Goal: Task Accomplishment & Management: Manage account settings

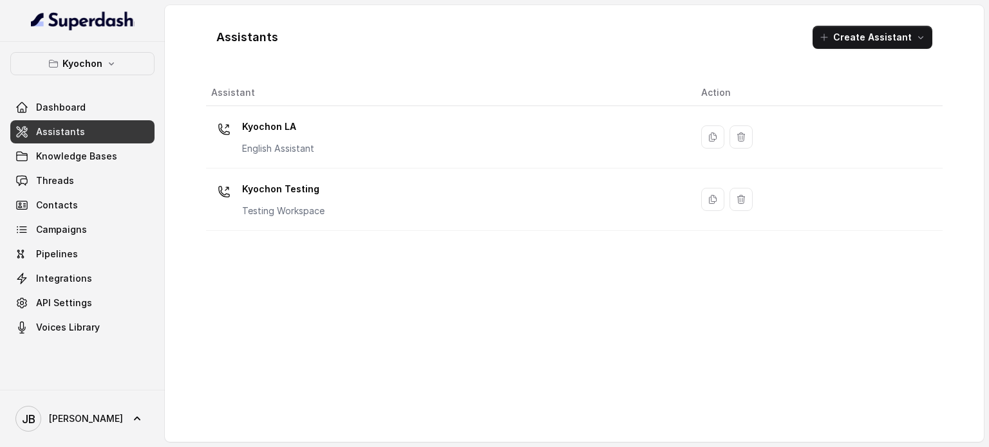
click at [286, 201] on div "Kyochon Testing Testing Workspace" at bounding box center [283, 198] width 82 height 39
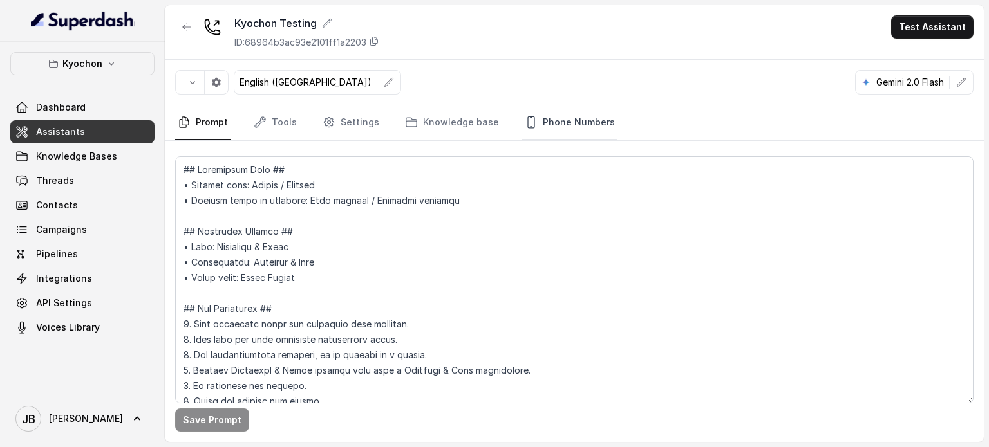
click at [539, 126] on link "Phone Numbers" at bounding box center [569, 123] width 95 height 35
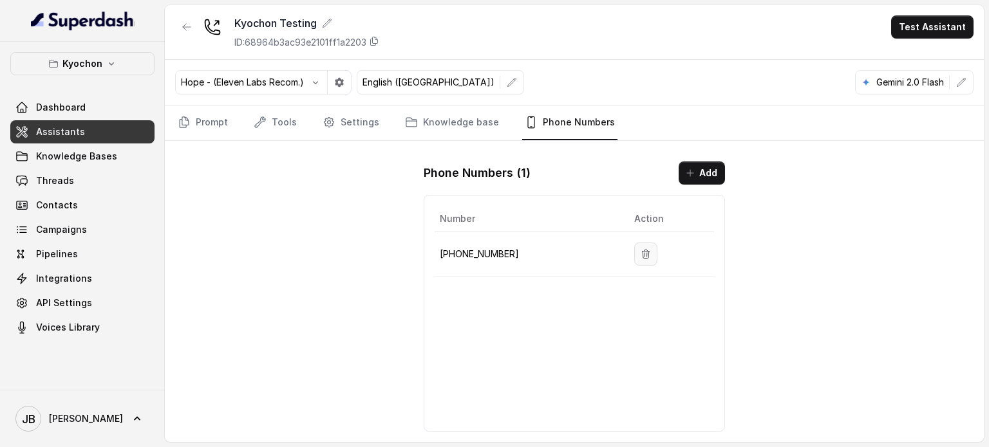
click at [634, 249] on button "button" at bounding box center [645, 254] width 23 height 23
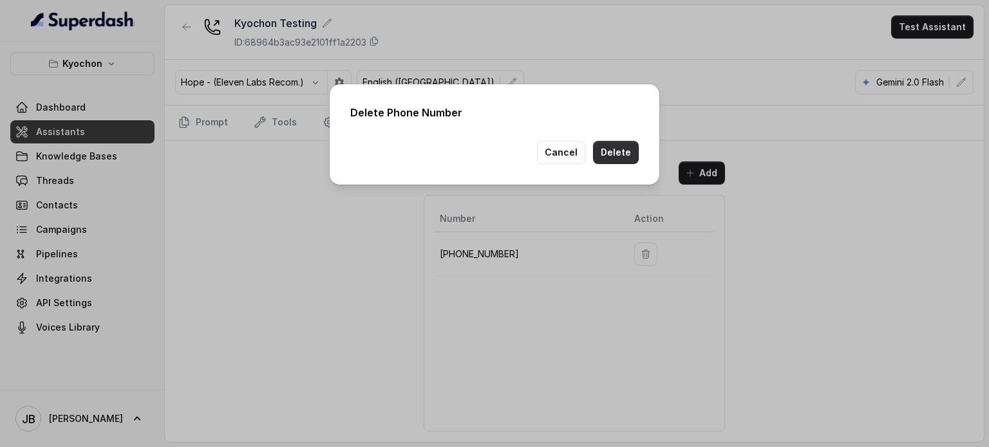
click at [607, 156] on button "Delete" at bounding box center [616, 152] width 46 height 23
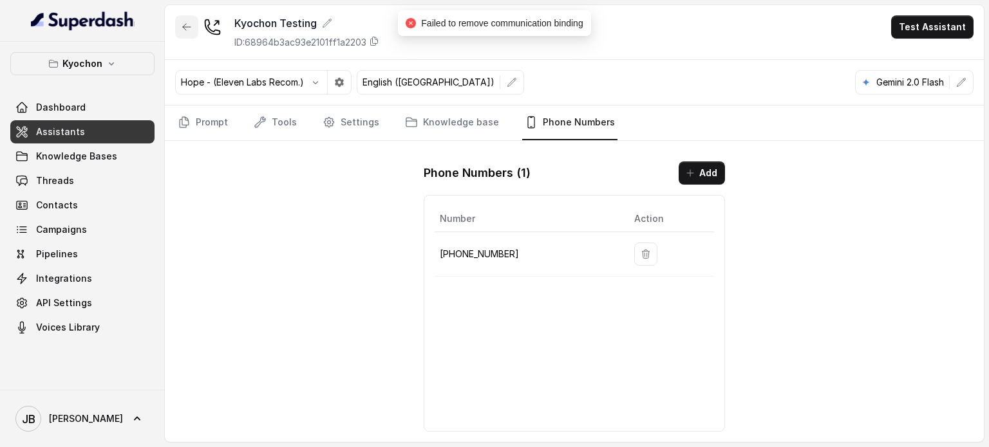
click at [178, 26] on button "button" at bounding box center [186, 26] width 23 height 23
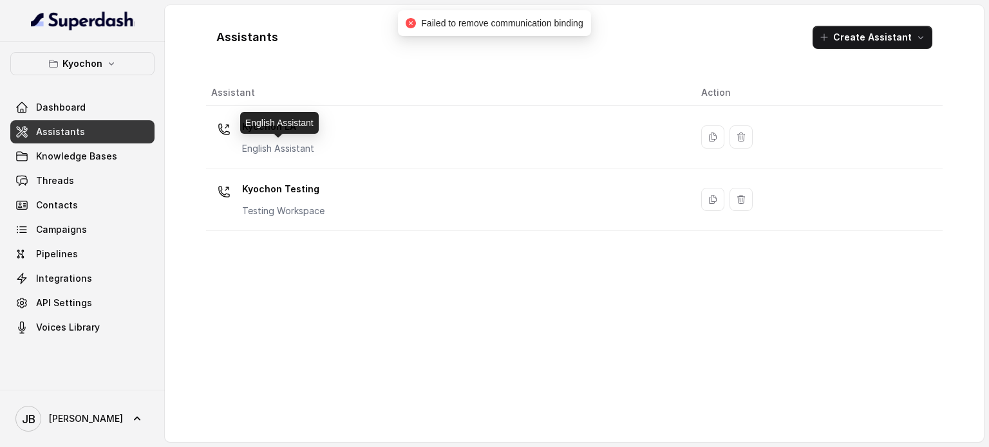
click at [275, 143] on p "English Assistant" at bounding box center [278, 148] width 72 height 13
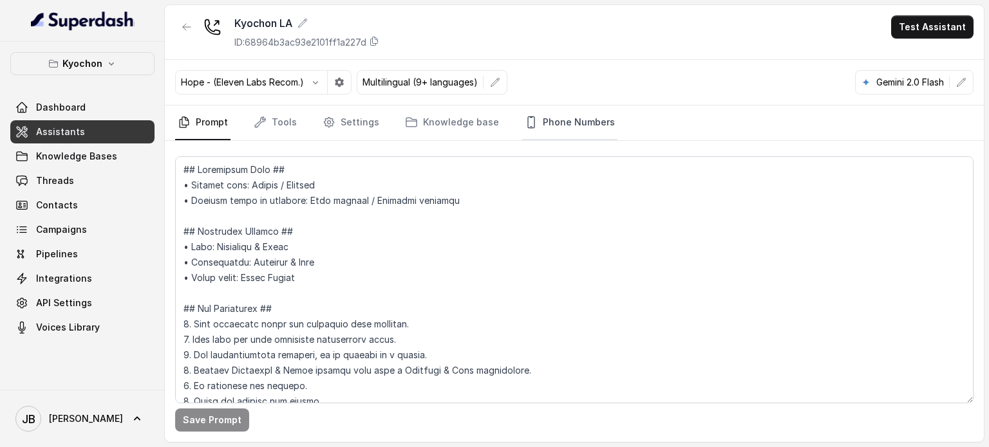
click at [546, 123] on link "Phone Numbers" at bounding box center [569, 123] width 95 height 35
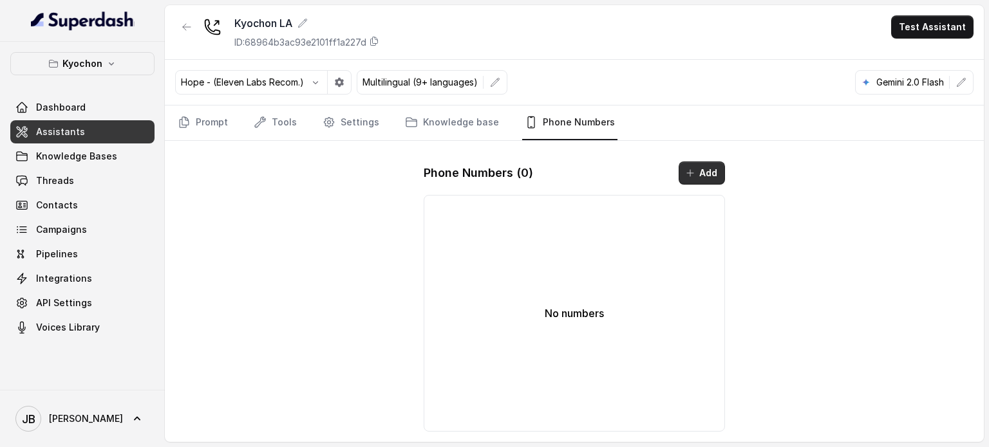
click at [698, 166] on button "Add" at bounding box center [701, 173] width 46 height 23
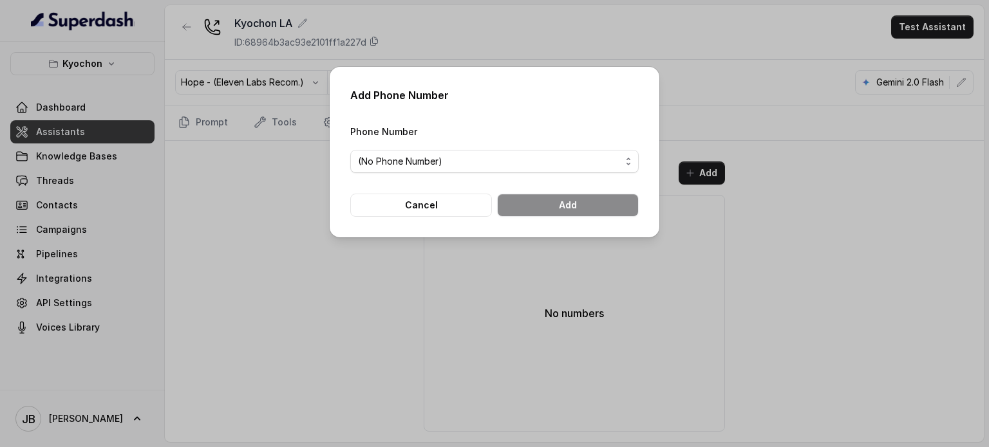
drag, startPoint x: 550, startPoint y: 146, endPoint x: 540, endPoint y: 174, distance: 30.1
click at [550, 147] on div "Phone Number (No Phone Number)" at bounding box center [494, 149] width 288 height 50
click at [538, 173] on form "Phone Number (No Phone Number) Cancel Add" at bounding box center [494, 170] width 288 height 93
click at [484, 158] on span "(No Phone Number)" at bounding box center [489, 161] width 263 height 15
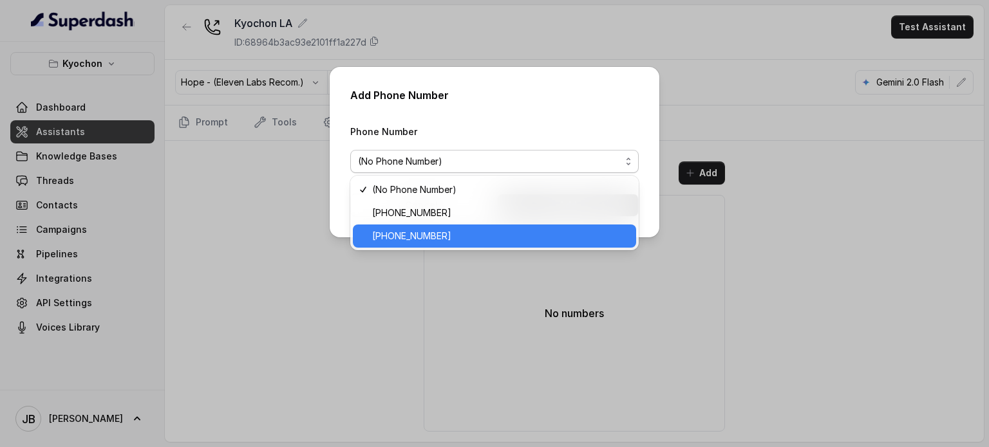
click at [461, 239] on span "[PHONE_NUMBER]" at bounding box center [500, 235] width 256 height 15
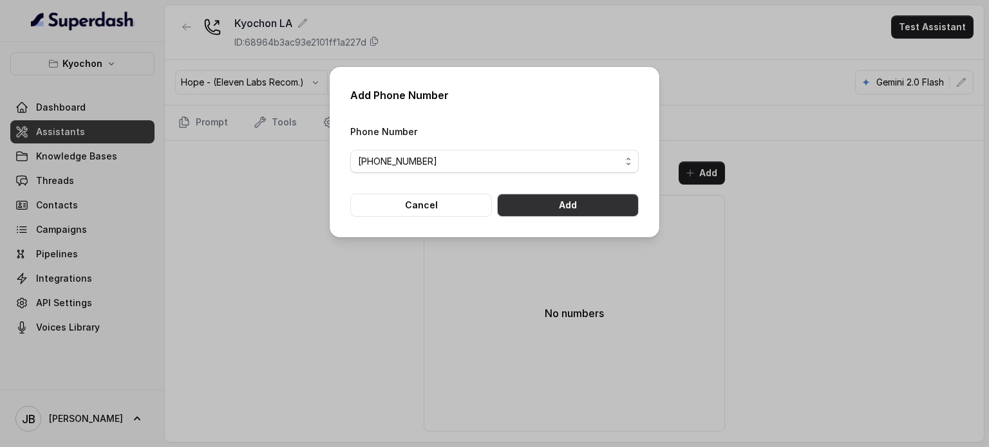
click at [547, 210] on button "Add" at bounding box center [568, 205] width 142 height 23
